Goal: Find specific page/section: Find specific page/section

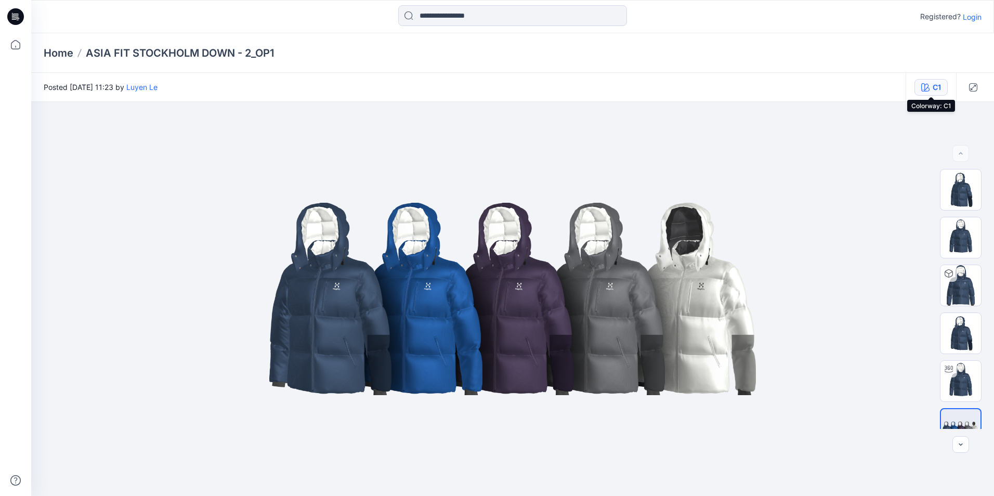
click at [936, 86] on div "C1" at bounding box center [937, 87] width 8 height 11
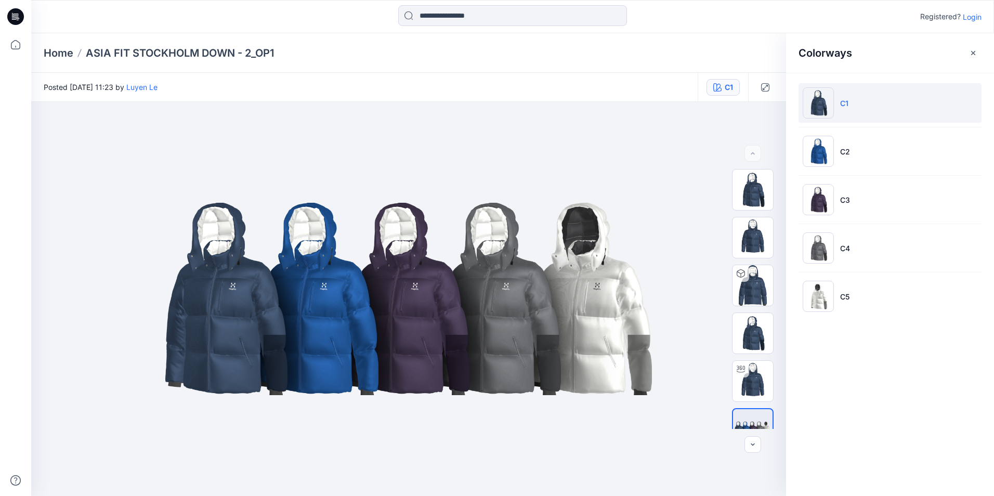
click at [613, 64] on div "Home ASIA FIT [GEOGRAPHIC_DATA] DOWN - 2​_OP1" at bounding box center [512, 53] width 963 height 40
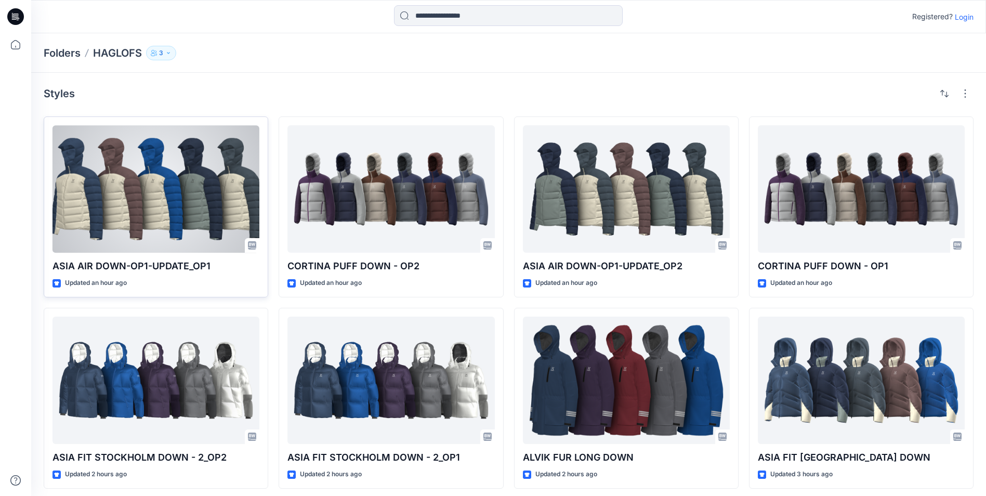
scroll to position [5, 0]
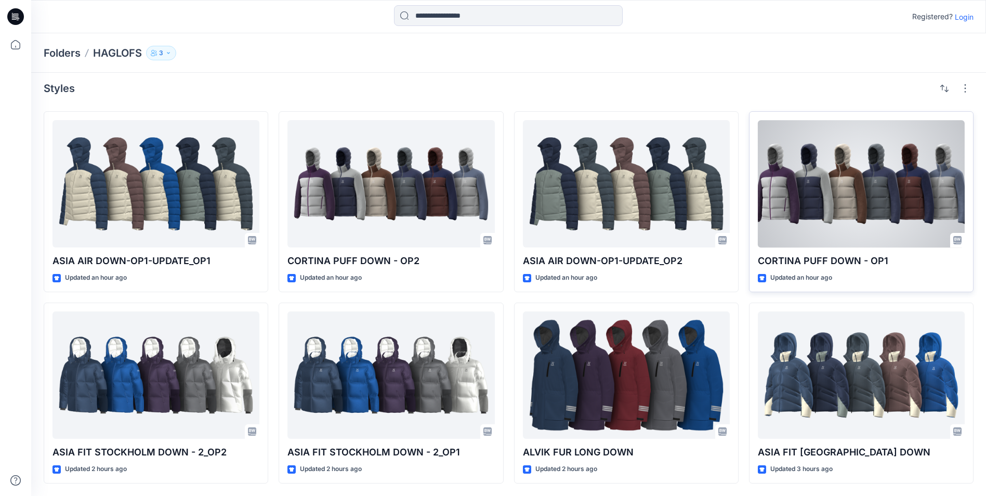
click at [915, 168] on div at bounding box center [861, 183] width 207 height 127
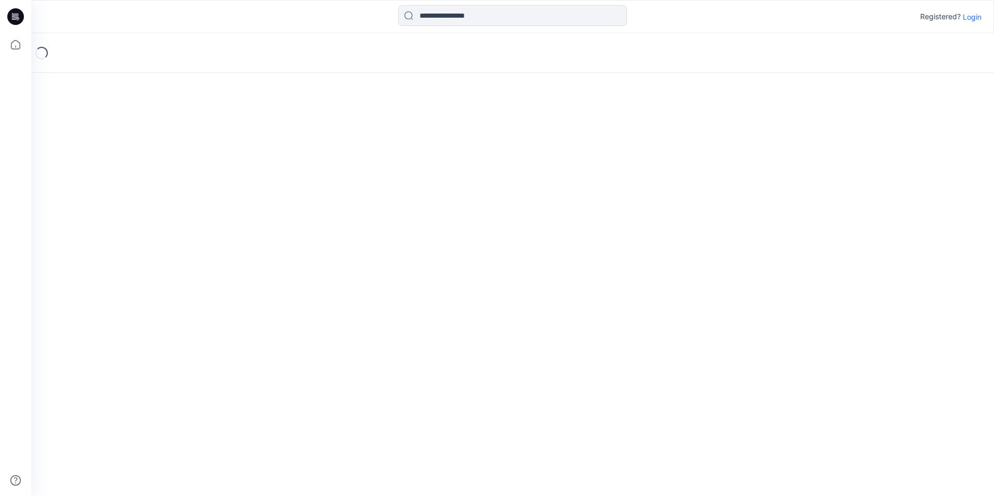
click at [915, 168] on div "Loading..." at bounding box center [512, 264] width 963 height 463
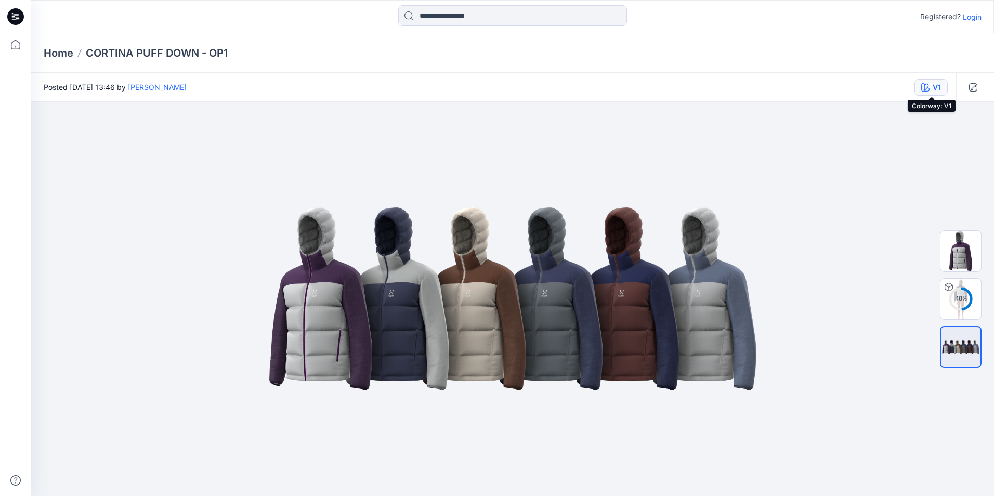
click at [938, 83] on div "V1" at bounding box center [937, 87] width 8 height 11
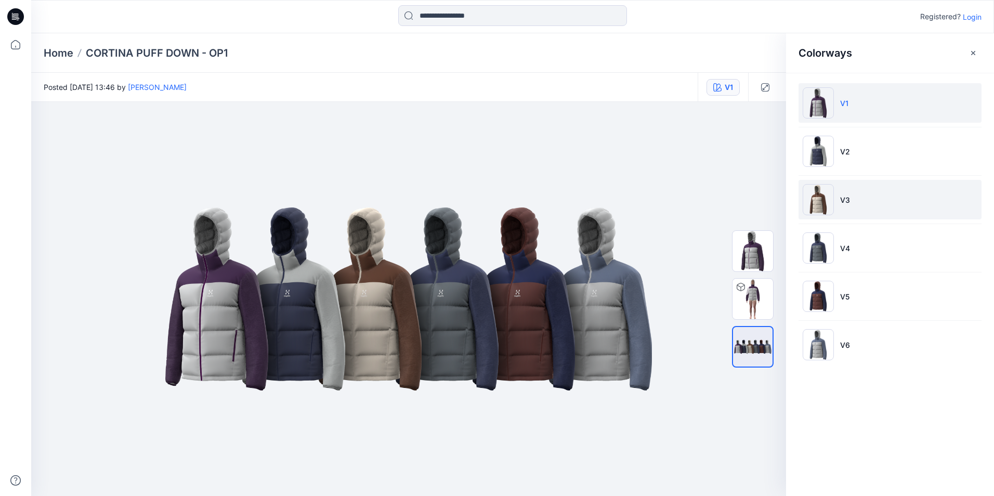
click at [840, 192] on li "V3" at bounding box center [890, 200] width 183 height 40
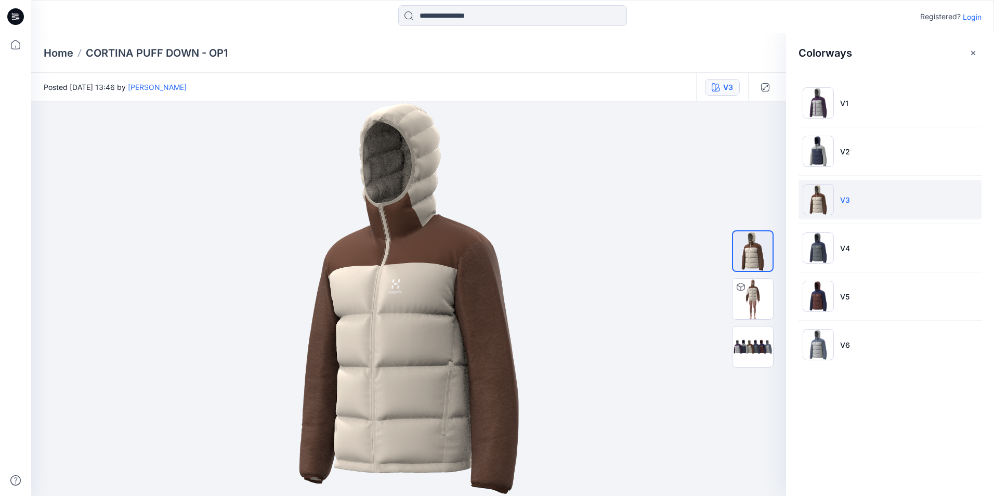
click at [14, 286] on div at bounding box center [15, 264] width 23 height 463
